Goal: Information Seeking & Learning: Find specific fact

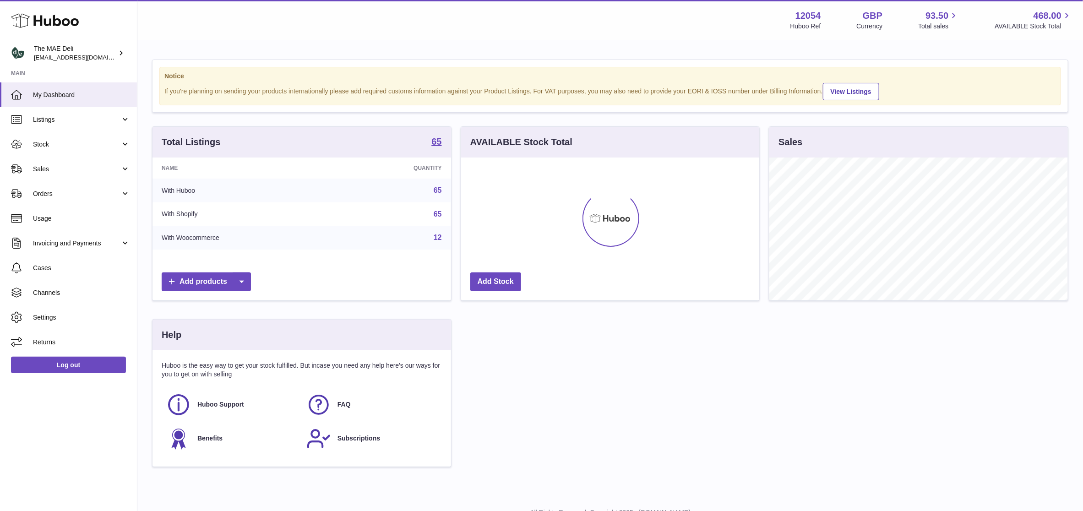
scroll to position [143, 298]
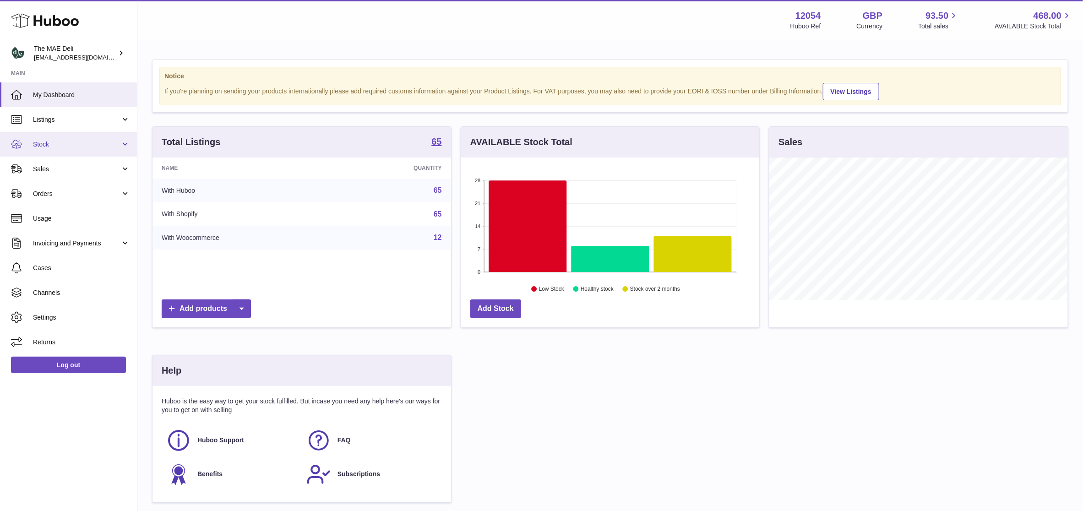
click at [65, 150] on link "Stock" at bounding box center [68, 144] width 137 height 25
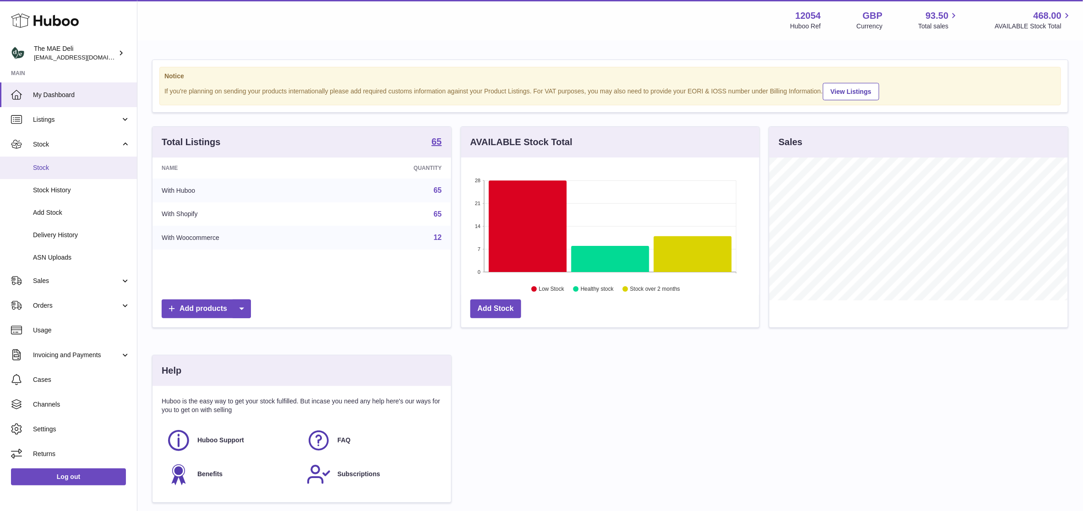
click at [53, 166] on span "Stock" at bounding box center [81, 167] width 97 height 9
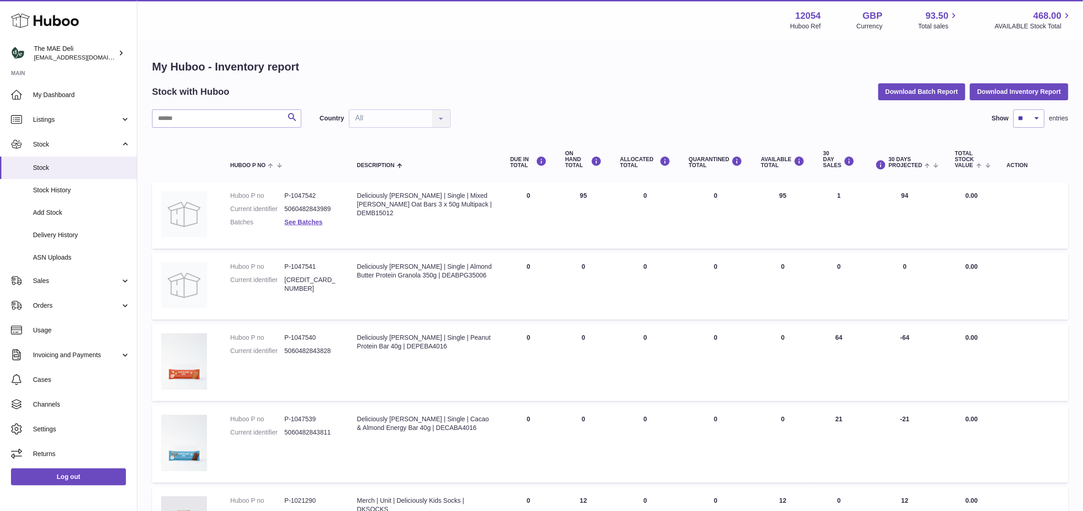
click at [201, 104] on div "My Huboo - Inventory report Stock with Huboo Download Batch Report Download Inv…" at bounding box center [610, 517] width 916 height 915
click at [198, 121] on input "text" at bounding box center [226, 118] width 149 height 18
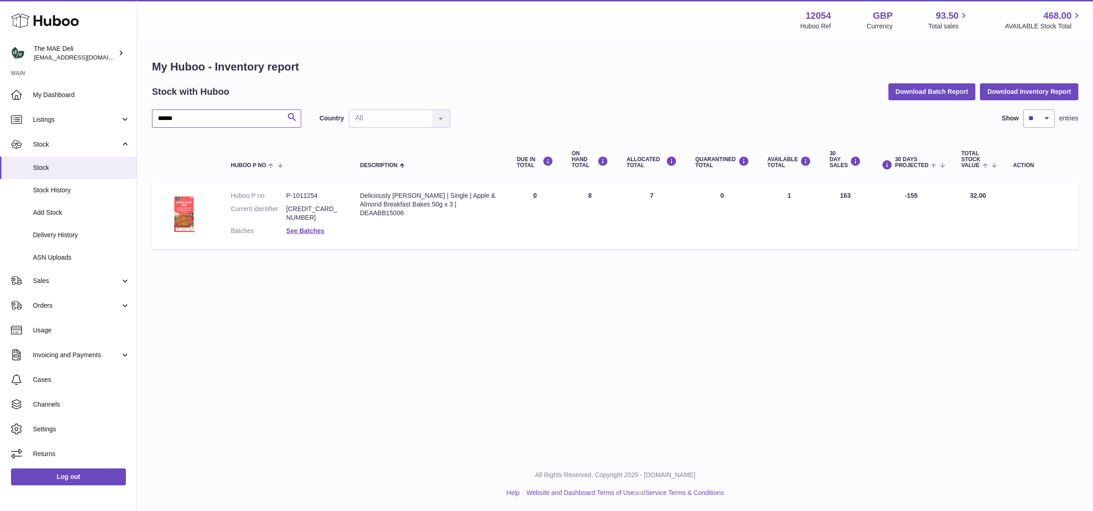
type input "******"
drag, startPoint x: 794, startPoint y: 193, endPoint x: 769, endPoint y: 193, distance: 25.2
click at [769, 193] on td "AVAILABLE Total 1" at bounding box center [790, 215] width 62 height 67
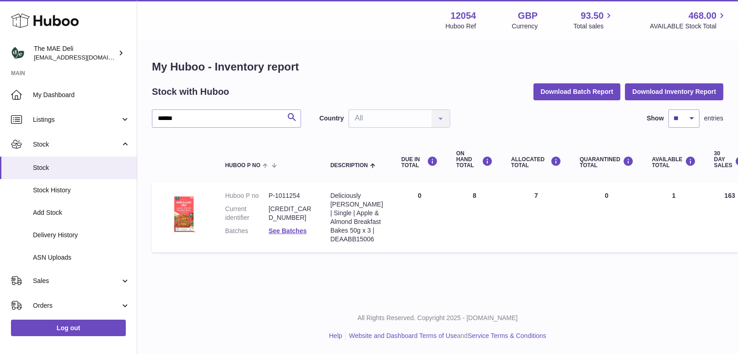
click at [458, 63] on h1 "My Huboo - Inventory report" at bounding box center [438, 67] width 572 height 15
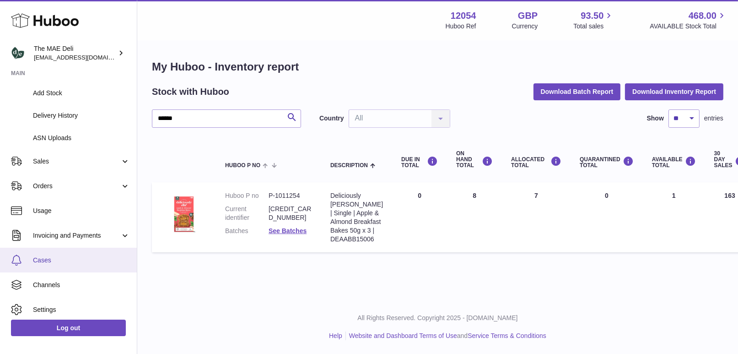
scroll to position [138, 0]
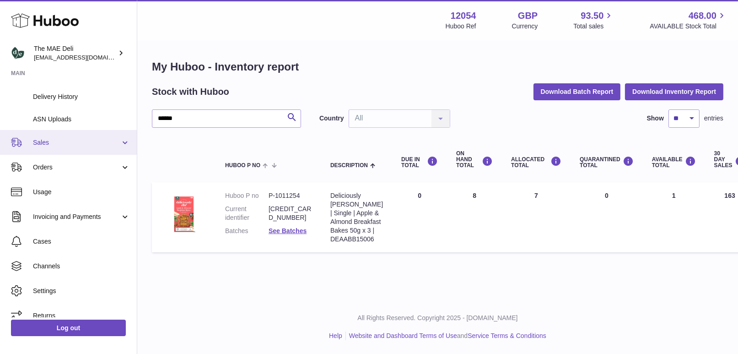
click at [60, 140] on span "Sales" at bounding box center [76, 142] width 87 height 9
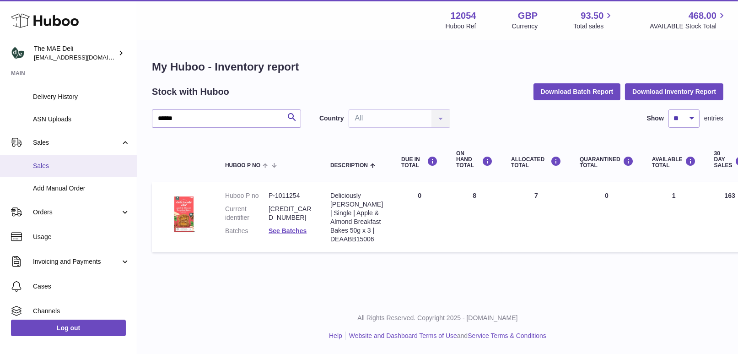
click at [53, 165] on span "Sales" at bounding box center [81, 166] width 97 height 9
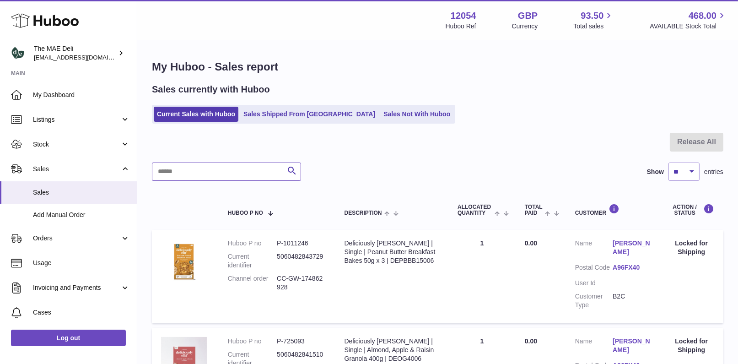
click at [211, 170] on input "text" at bounding box center [226, 172] width 149 height 18
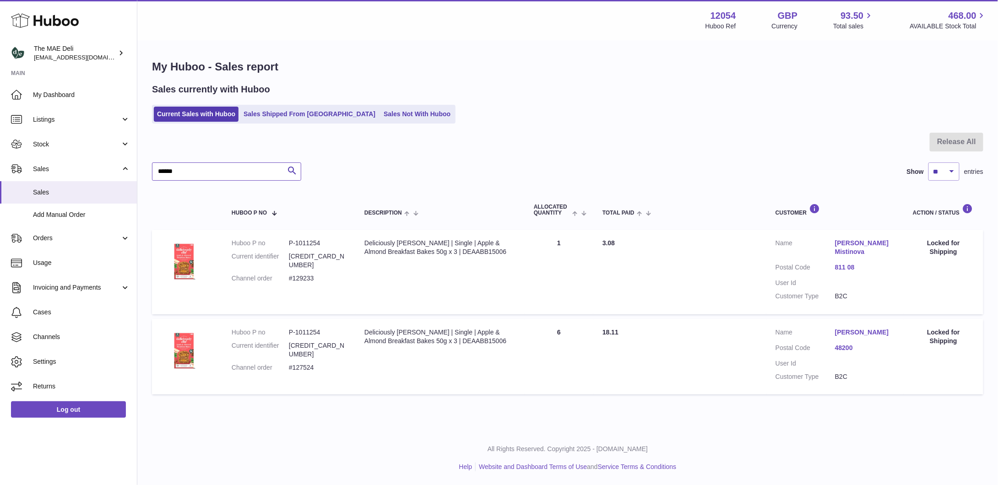
type input "******"
click at [304, 274] on dd "#129233" at bounding box center [317, 278] width 57 height 9
copy dd "129233"
drag, startPoint x: 323, startPoint y: 237, endPoint x: 279, endPoint y: 239, distance: 44.0
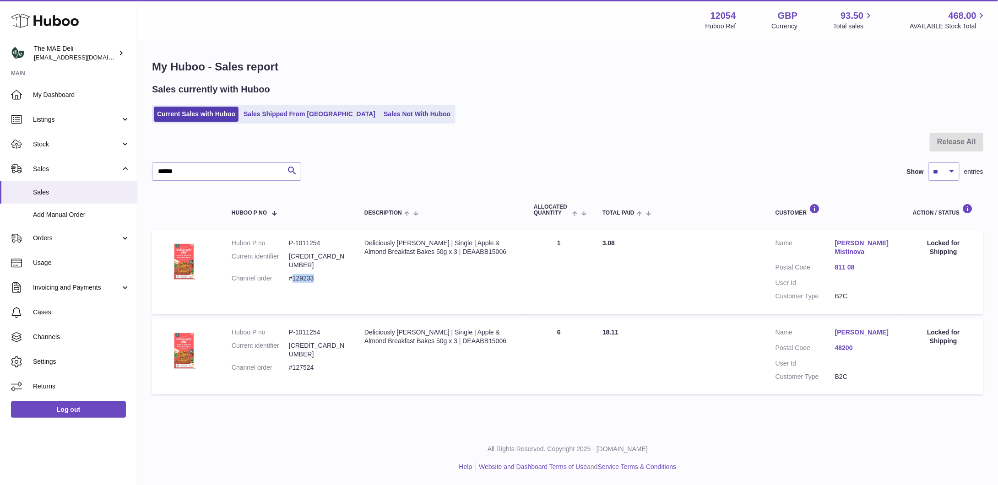
click at [279, 239] on td "Huboo P no P-1011254 Current identifier 5060482843736 Channel order #129233" at bounding box center [288, 272] width 133 height 84
copy dl "P-1011254"
click at [190, 145] on div at bounding box center [567, 148] width 831 height 30
click at [308, 274] on dd "#129233" at bounding box center [317, 278] width 57 height 9
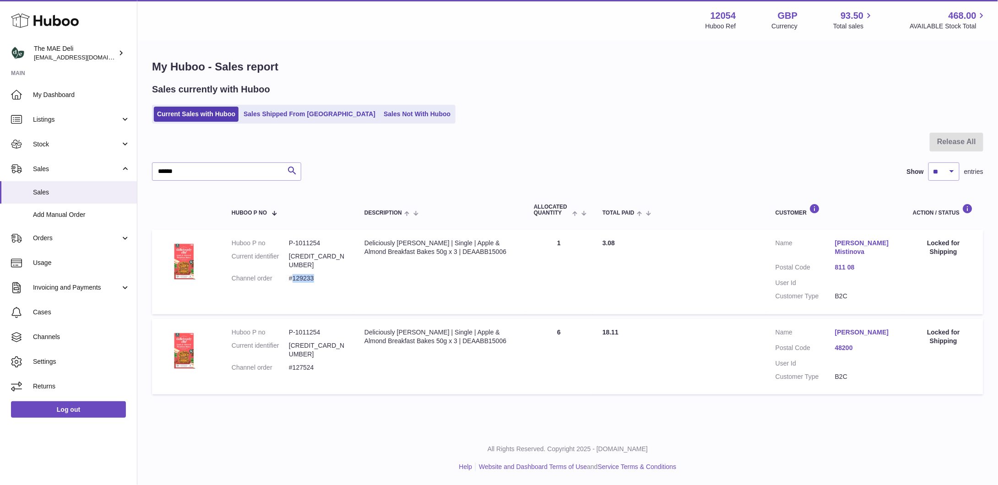
copy dd "129233"
click at [303, 363] on dd "#127524" at bounding box center [317, 367] width 57 height 9
copy dd "127524"
click at [310, 363] on dd "#127524" at bounding box center [317, 367] width 57 height 9
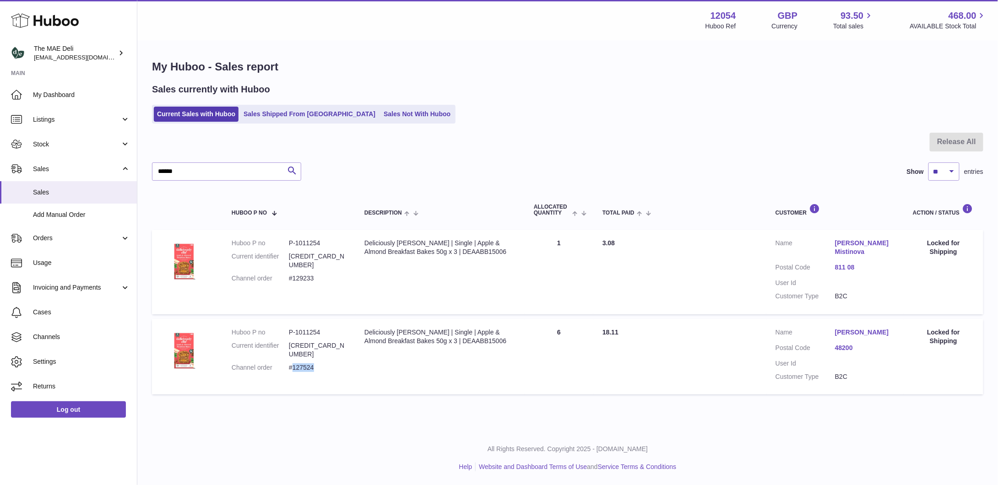
click at [310, 363] on dd "#127524" at bounding box center [317, 367] width 57 height 9
click at [70, 152] on link "Stock" at bounding box center [68, 144] width 137 height 25
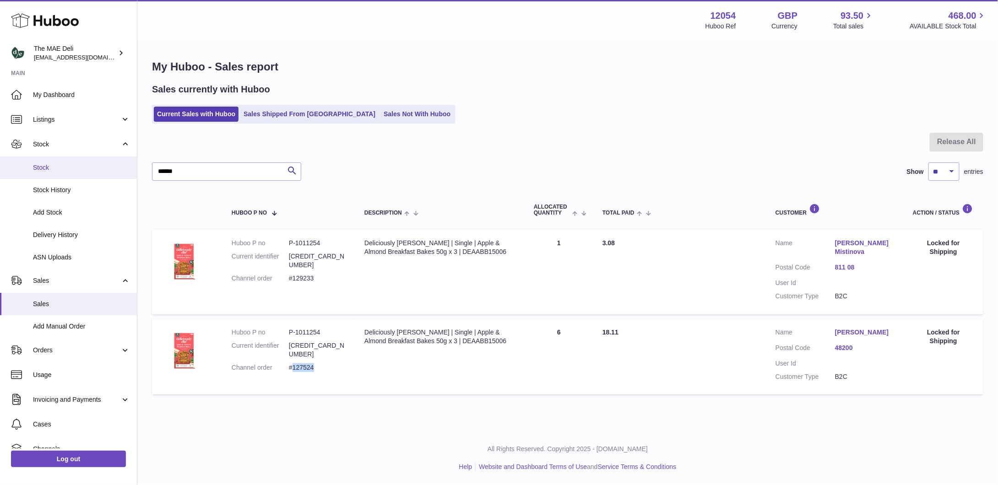
click at [56, 163] on span "Stock" at bounding box center [81, 167] width 97 height 9
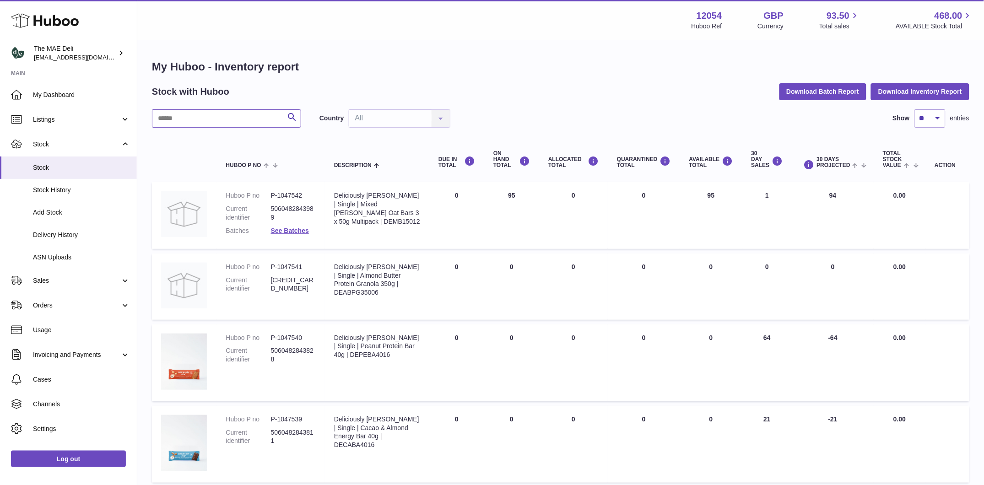
click at [236, 119] on input "text" at bounding box center [226, 118] width 149 height 18
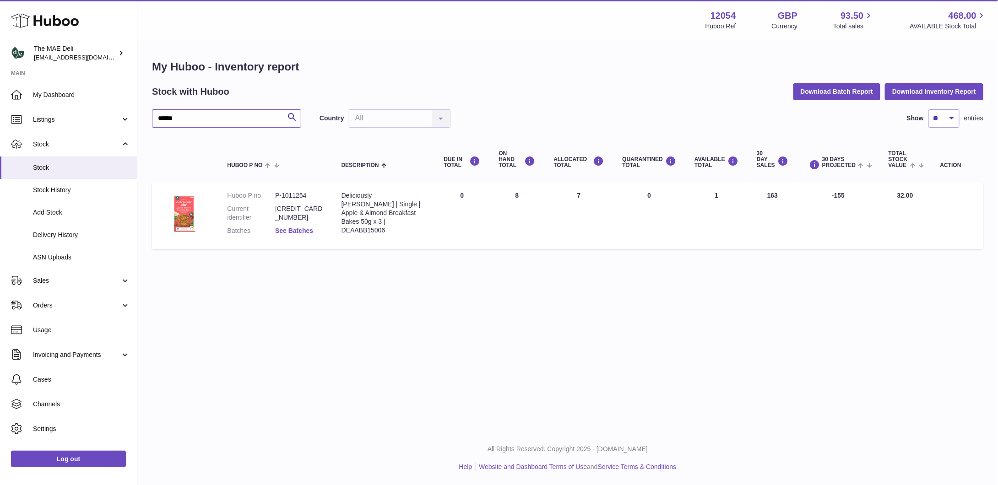
type input "******"
click at [305, 229] on link "See Batches" at bounding box center [294, 230] width 38 height 7
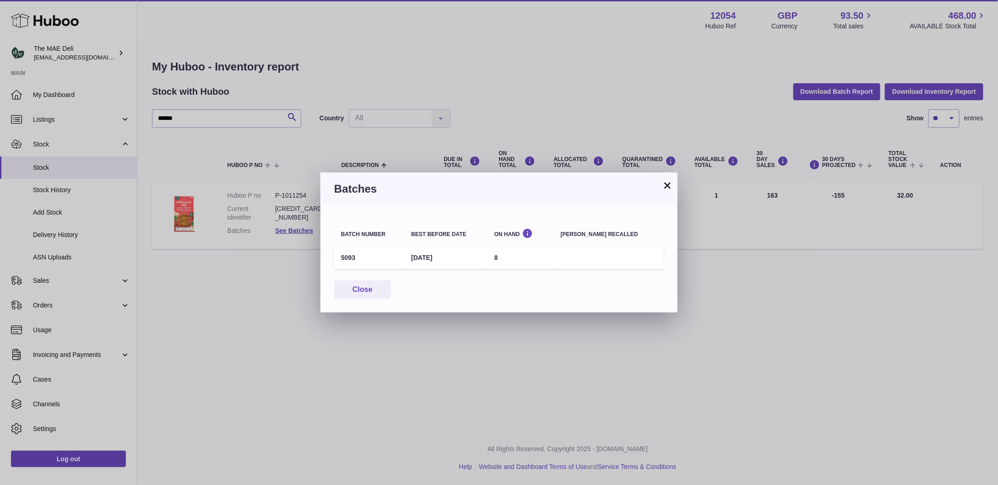
click at [668, 185] on button "×" at bounding box center [667, 185] width 11 height 11
